Goal: Find contact information: Find contact information

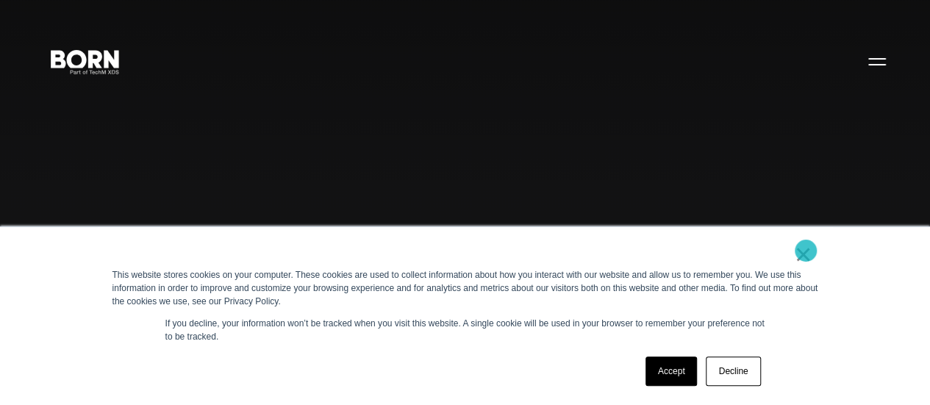
click at [806, 251] on link "×" at bounding box center [804, 254] width 18 height 13
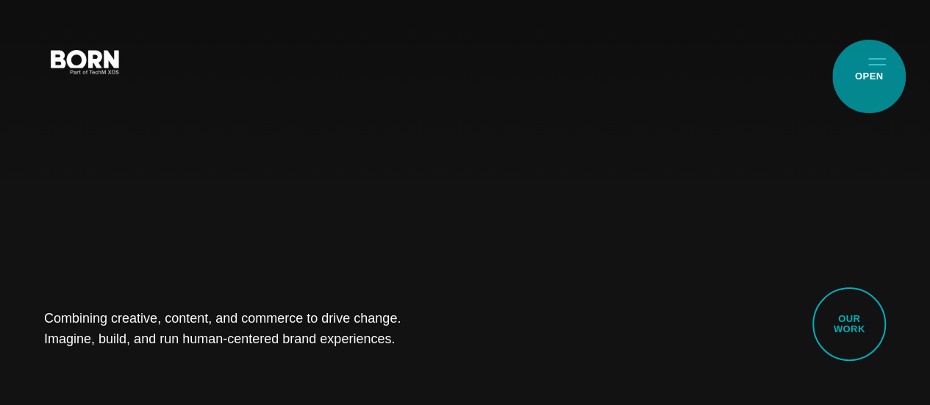
click at [869, 76] on button "Primary Menu" at bounding box center [876, 61] width 35 height 31
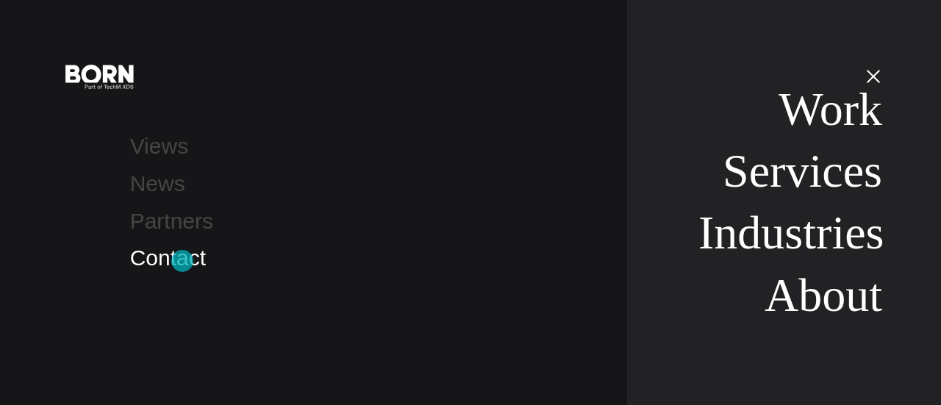
click at [182, 261] on link "Contact" at bounding box center [168, 258] width 76 height 24
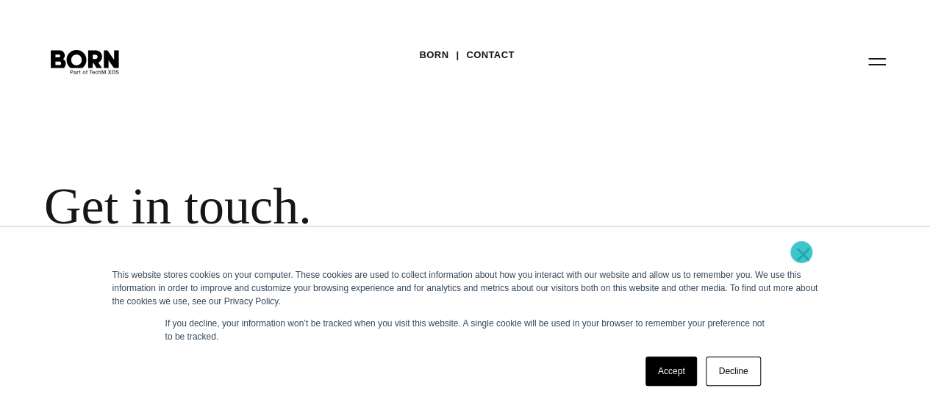
click at [801, 252] on link "×" at bounding box center [804, 254] width 18 height 13
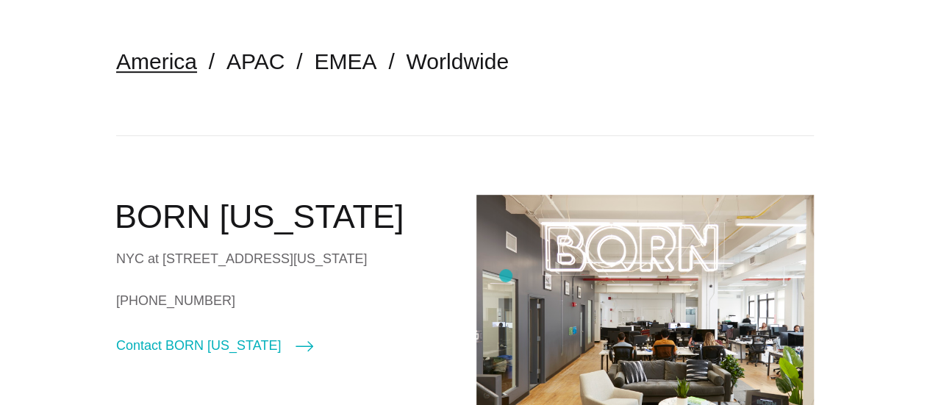
scroll to position [351, 0]
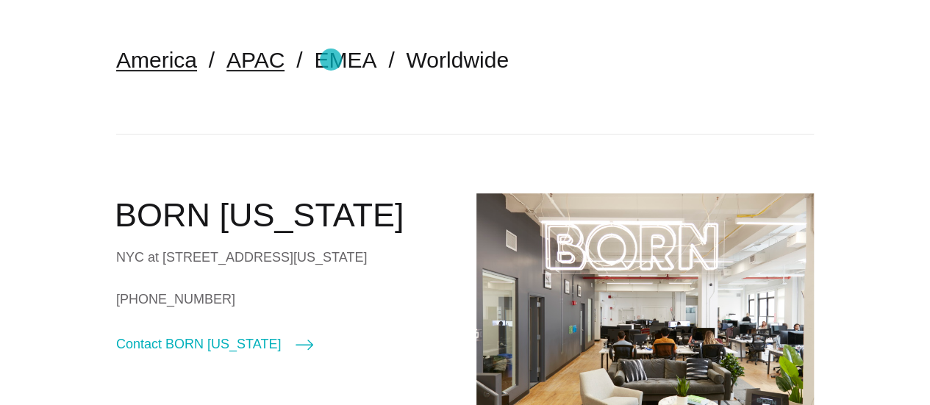
click at [285, 60] on link "APAC" at bounding box center [255, 60] width 58 height 24
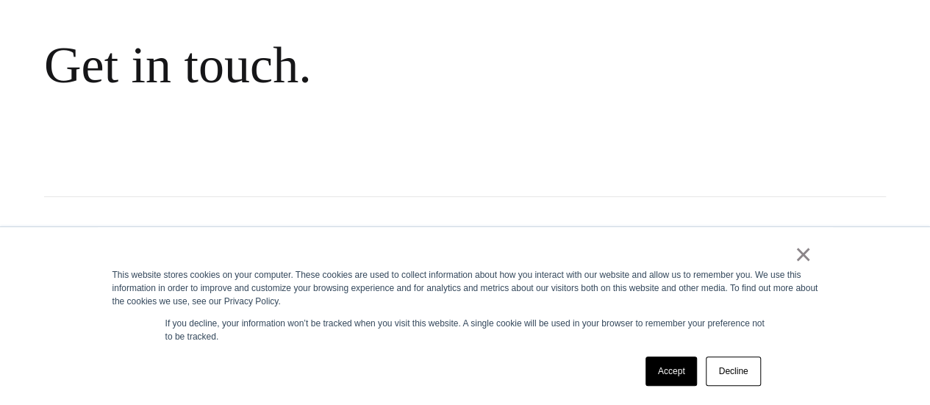
scroll to position [179, 0]
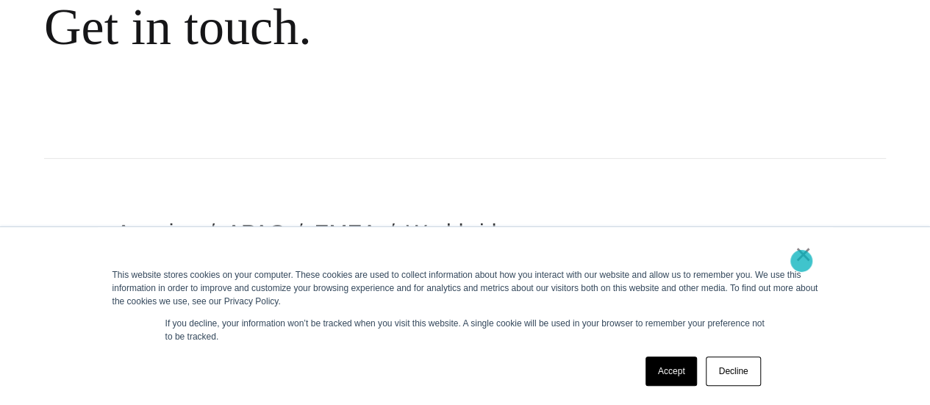
click at [801, 261] on link "×" at bounding box center [804, 254] width 18 height 13
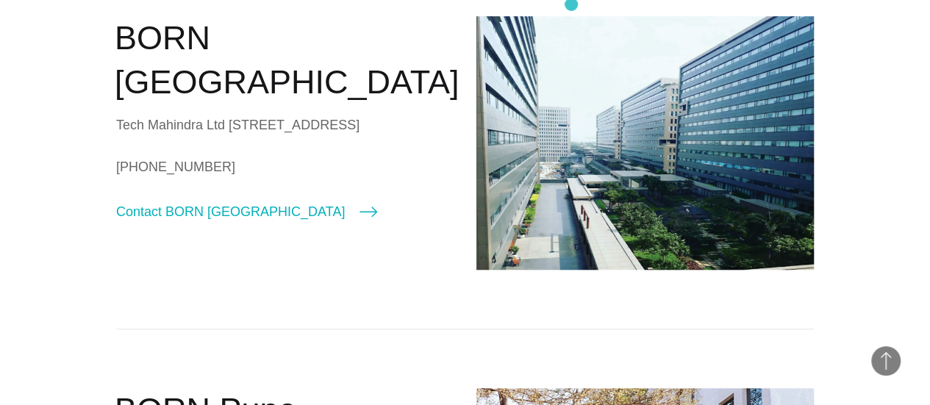
scroll to position [528, 0]
